Goal: Check status: Check status

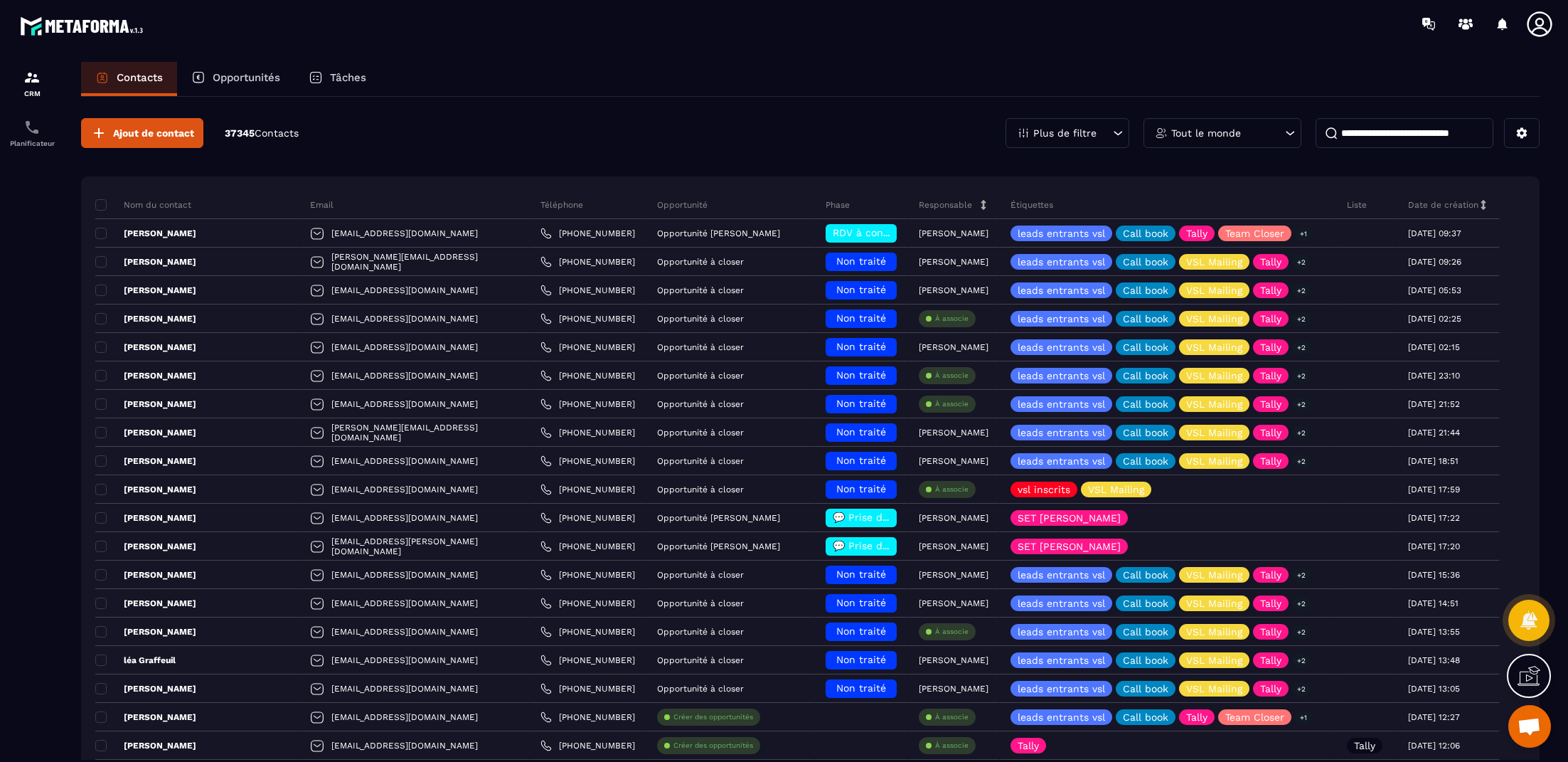
click at [250, 76] on p "Opportunités" at bounding box center [247, 77] width 68 height 13
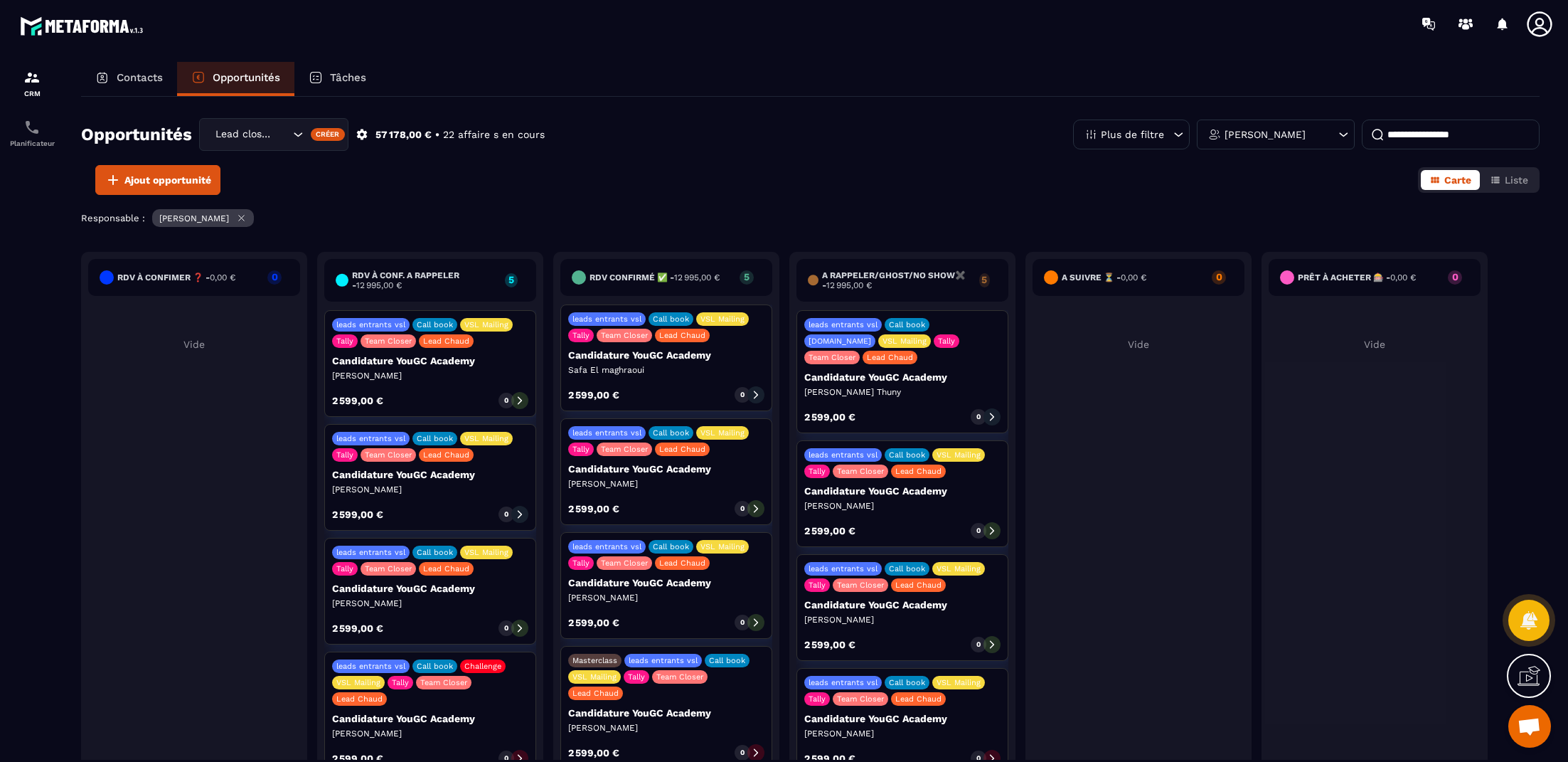
scroll to position [83, 0]
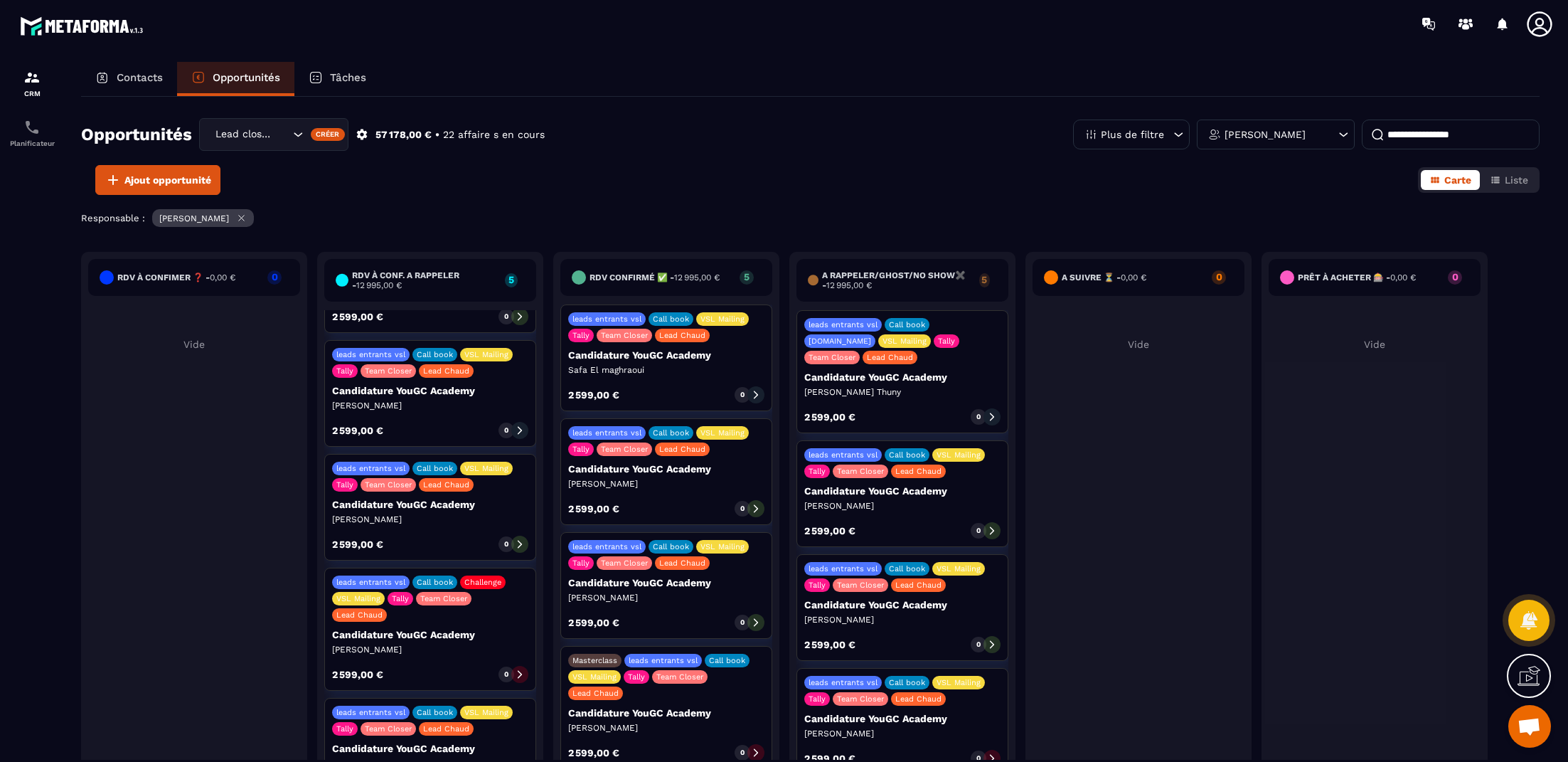
click at [518, 544] on icon at bounding box center [519, 544] width 10 height 10
click at [479, 514] on p "[PERSON_NAME]" at bounding box center [430, 519] width 196 height 12
click at [495, 478] on div "leads entrants vsl Call book VSL Mailing Tally Team Closer Lead Chaud" at bounding box center [430, 476] width 196 height 30
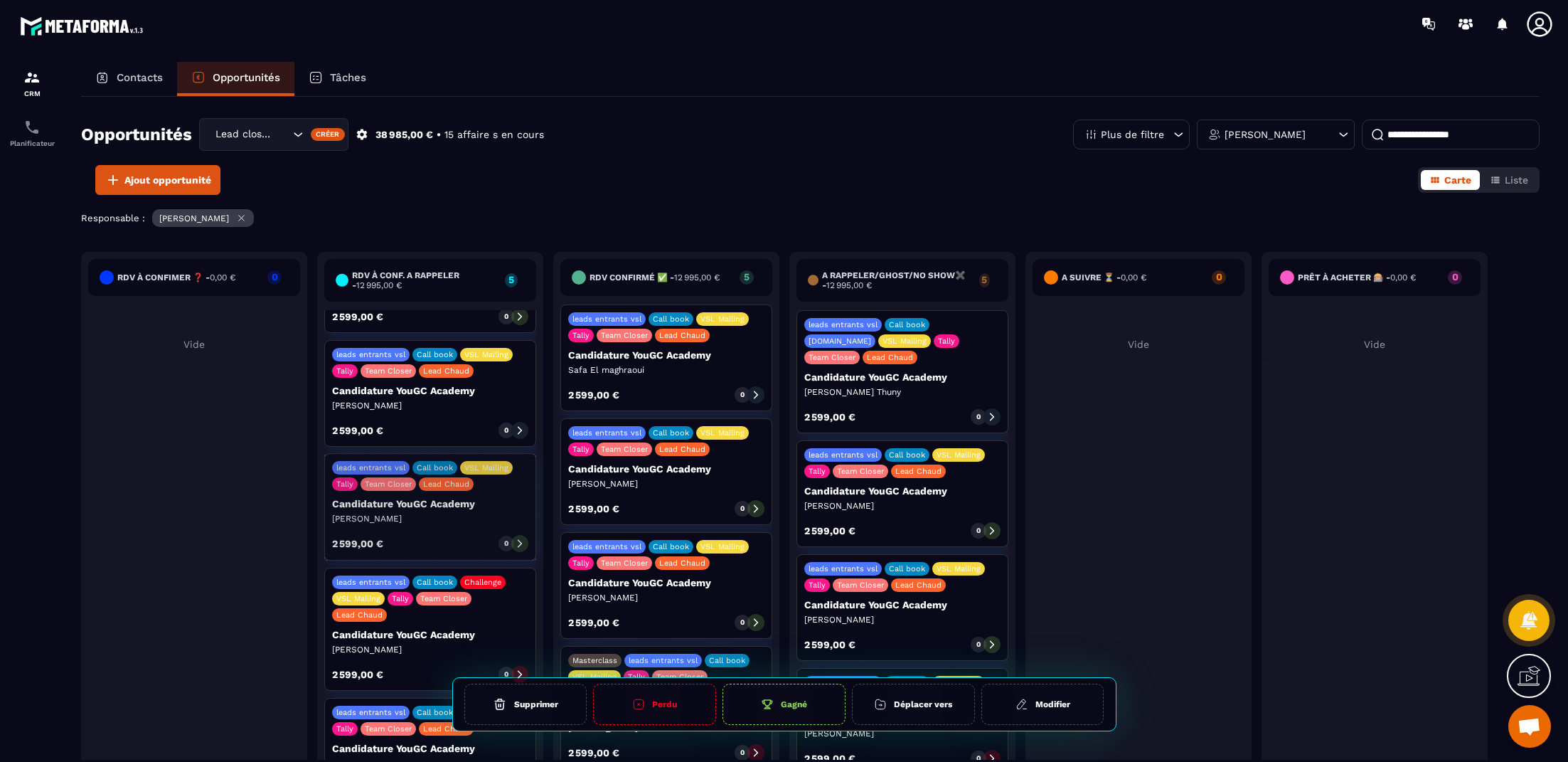
click at [494, 504] on p "Candidature YouGC Academy" at bounding box center [430, 505] width 196 height 12
click at [494, 521] on p "[PERSON_NAME]" at bounding box center [430, 519] width 196 height 12
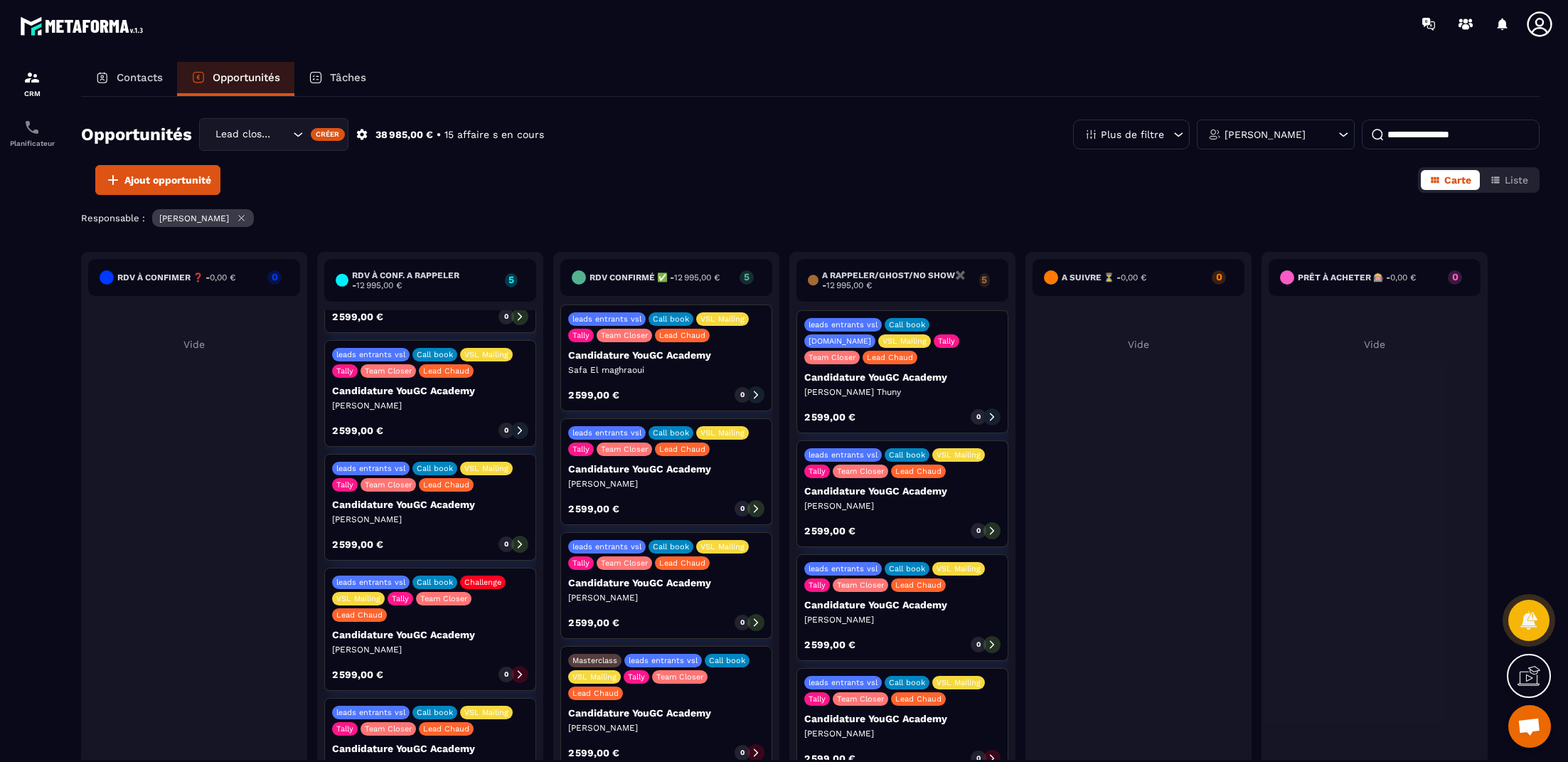
click at [493, 549] on div "2 599,00 € 0" at bounding box center [430, 545] width 196 height 17
click at [520, 544] on icon at bounding box center [519, 544] width 10 height 10
